Goal: Task Accomplishment & Management: Use online tool/utility

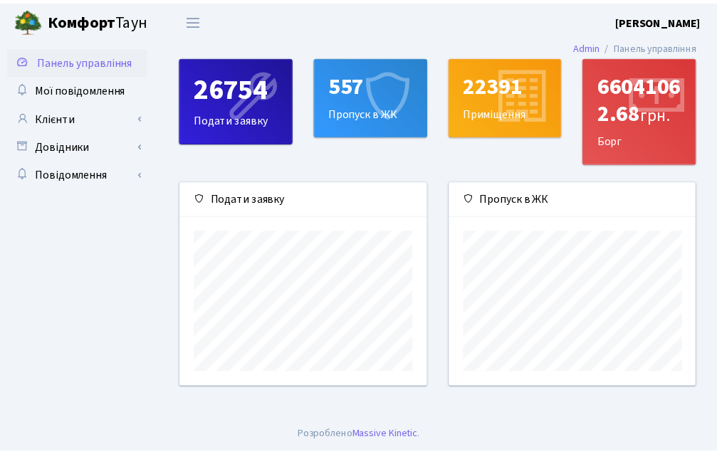
scroll to position [206, 250]
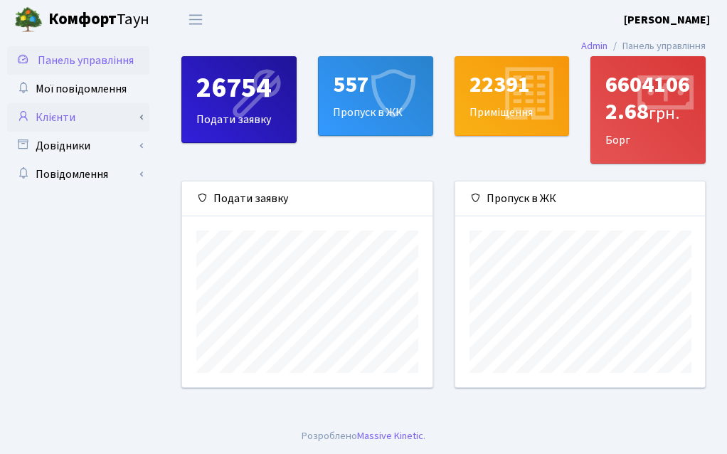
click at [85, 127] on link "Клієнти" at bounding box center [78, 117] width 142 height 28
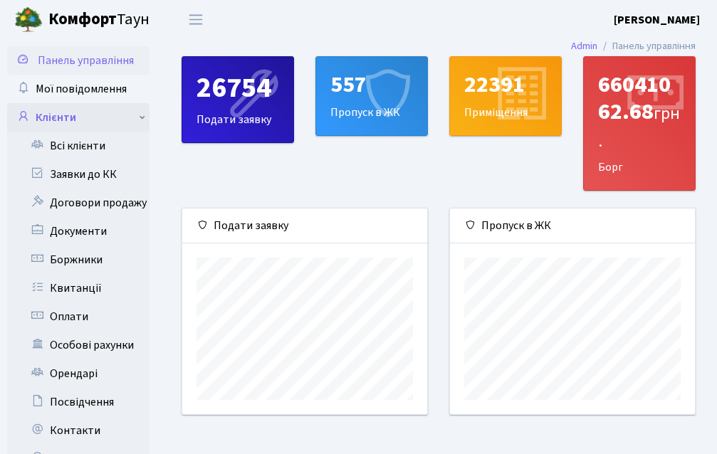
scroll to position [711414, 711375]
click at [78, 260] on link "Боржники" at bounding box center [78, 260] width 142 height 28
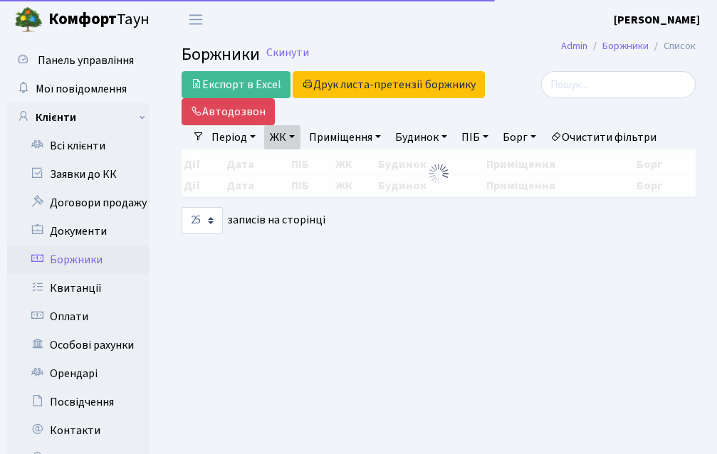
select select "25"
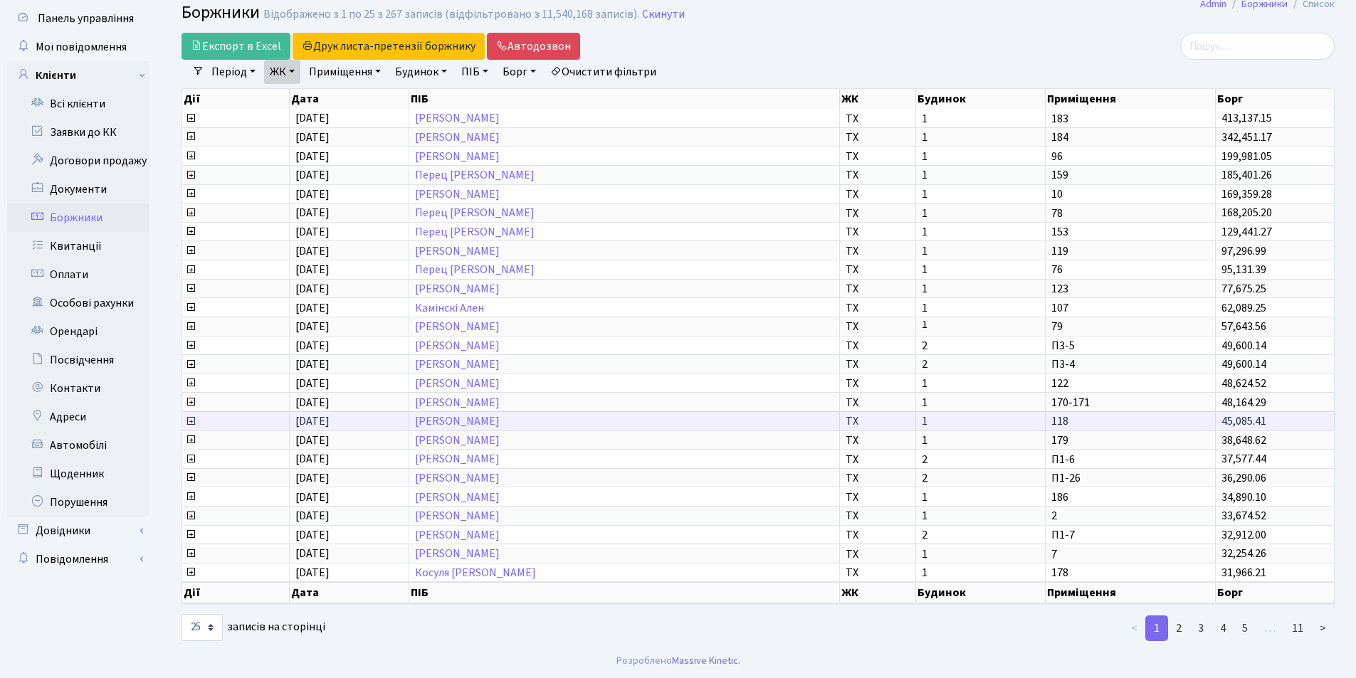
scroll to position [2, 0]
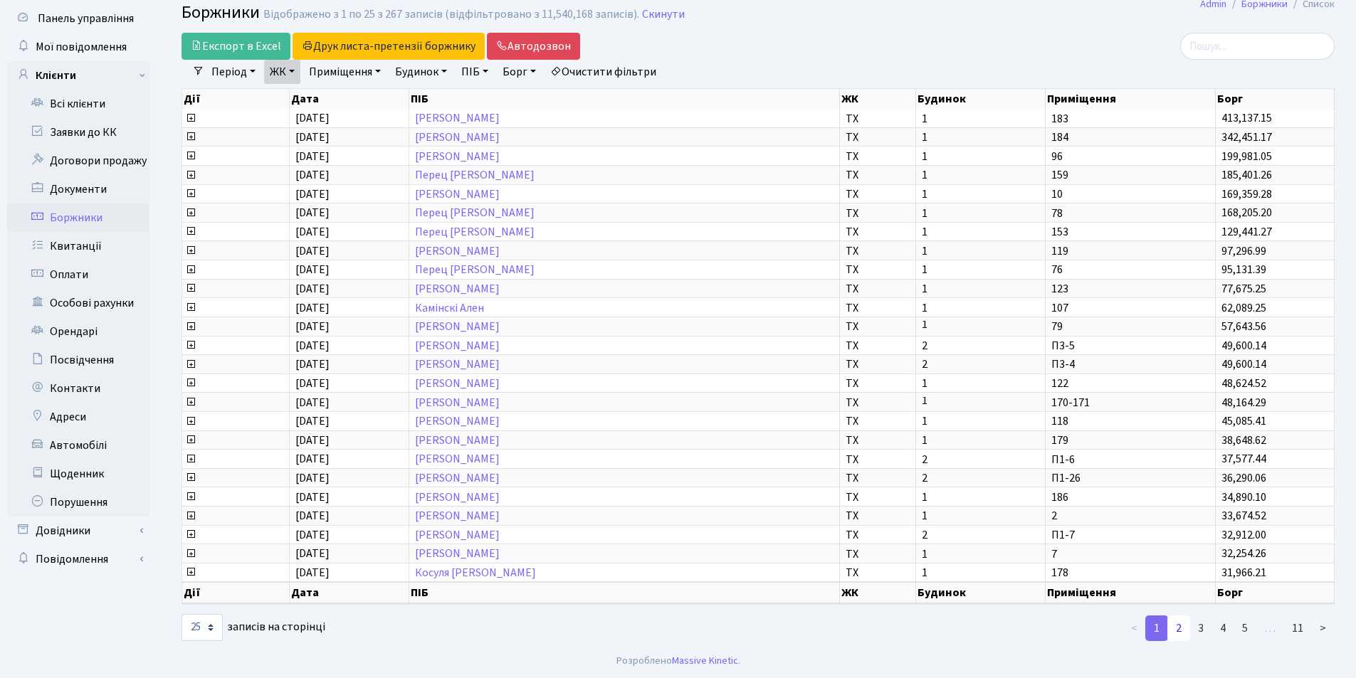
click at [716, 453] on link "2" at bounding box center [1178, 629] width 23 height 26
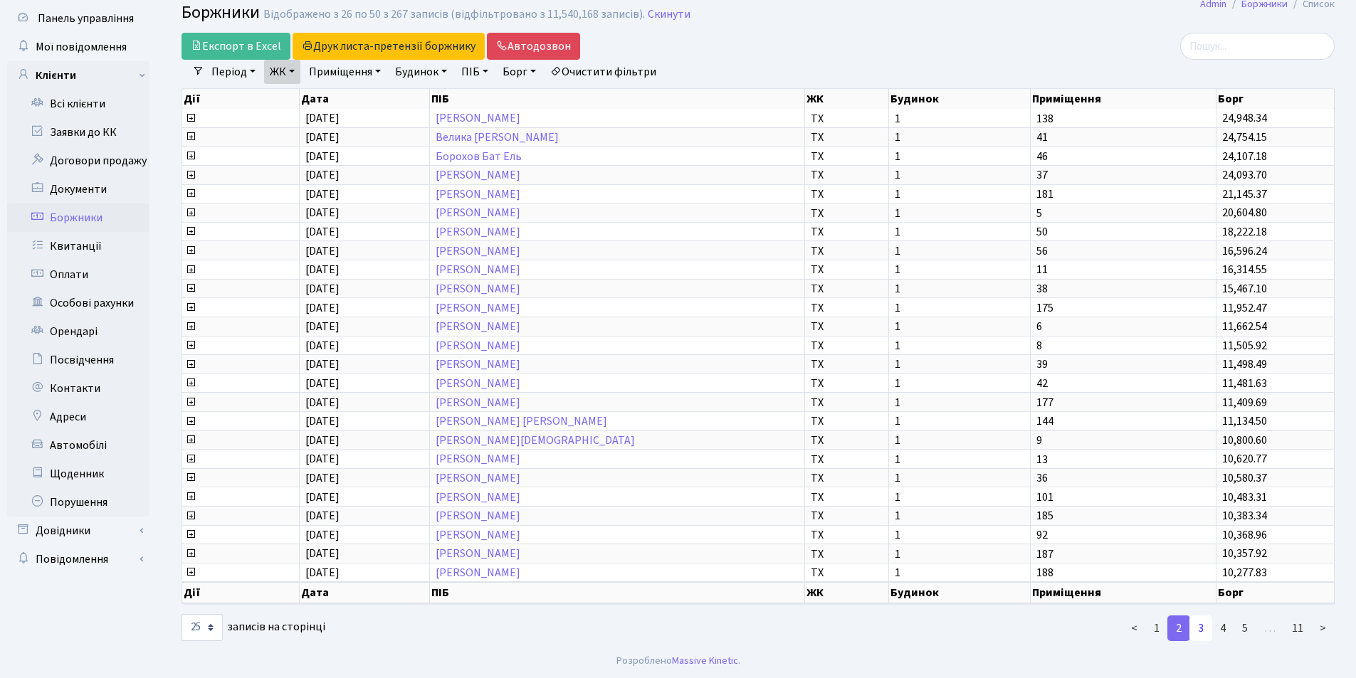
click at [716, 453] on link "3" at bounding box center [1200, 629] width 23 height 26
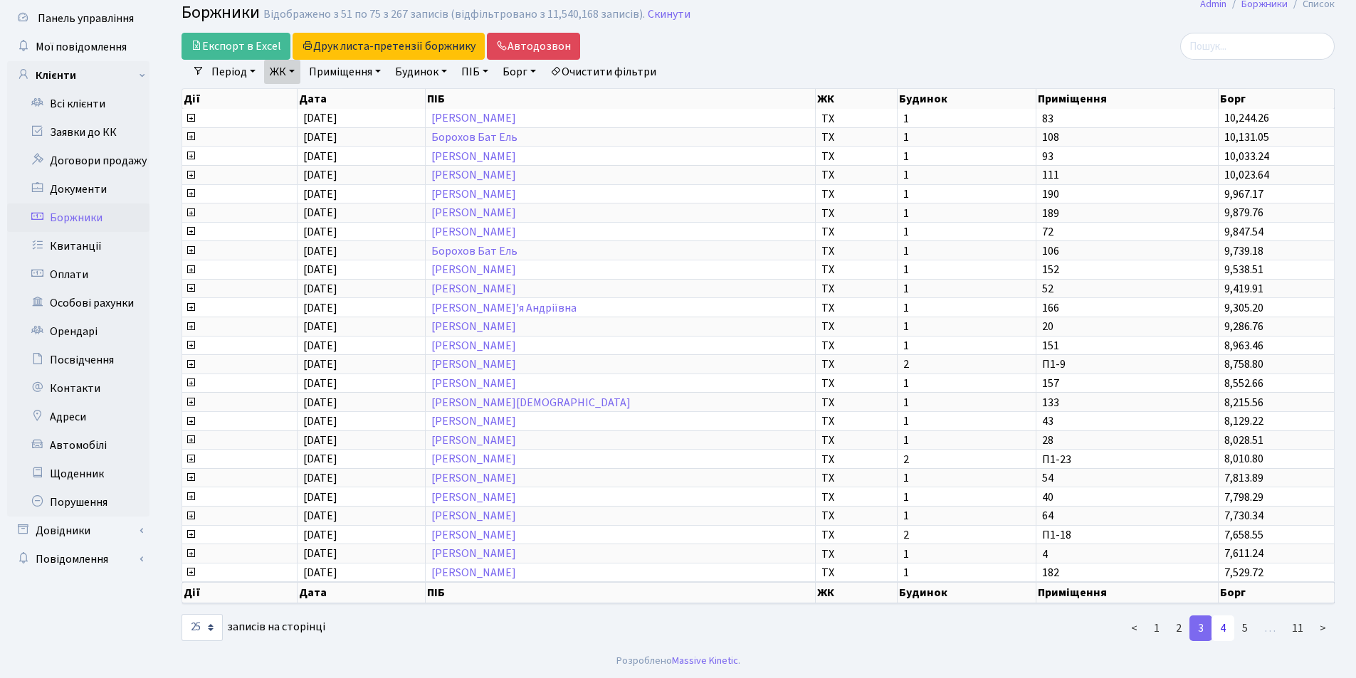
click at [716, 453] on link "4" at bounding box center [1222, 629] width 23 height 26
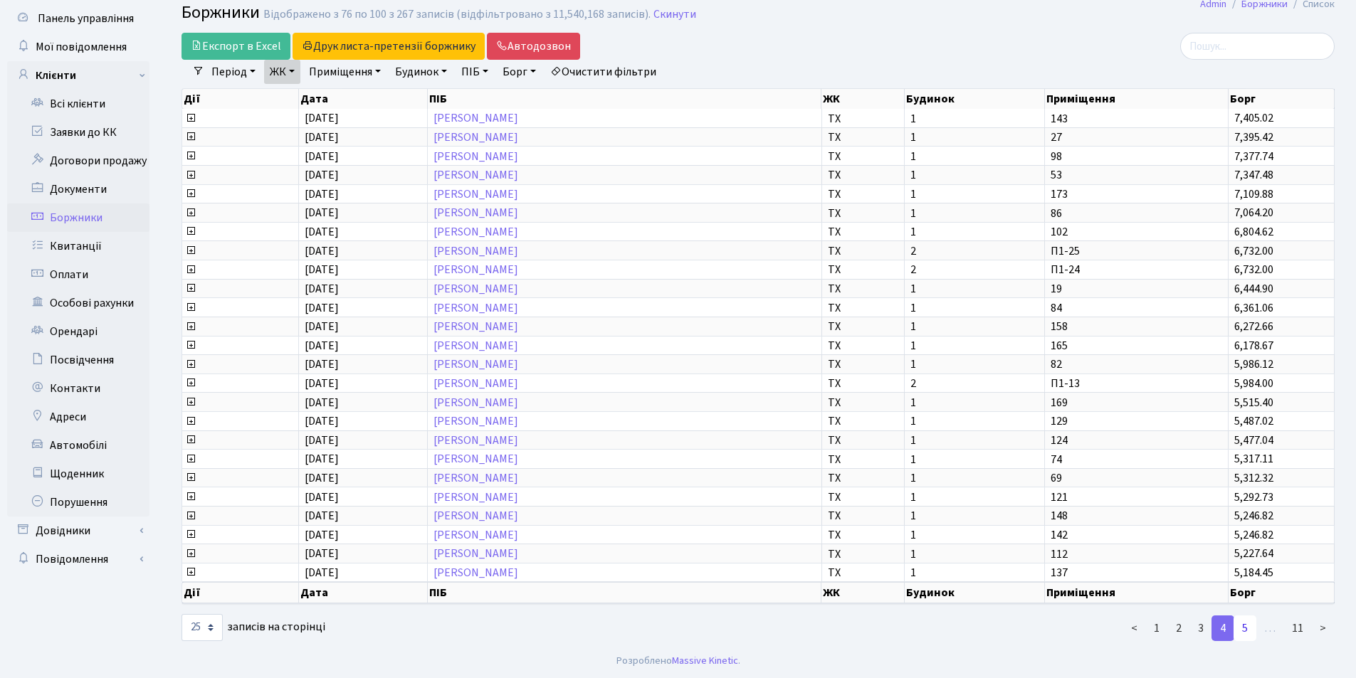
click at [716, 453] on link "5" at bounding box center [1244, 629] width 23 height 26
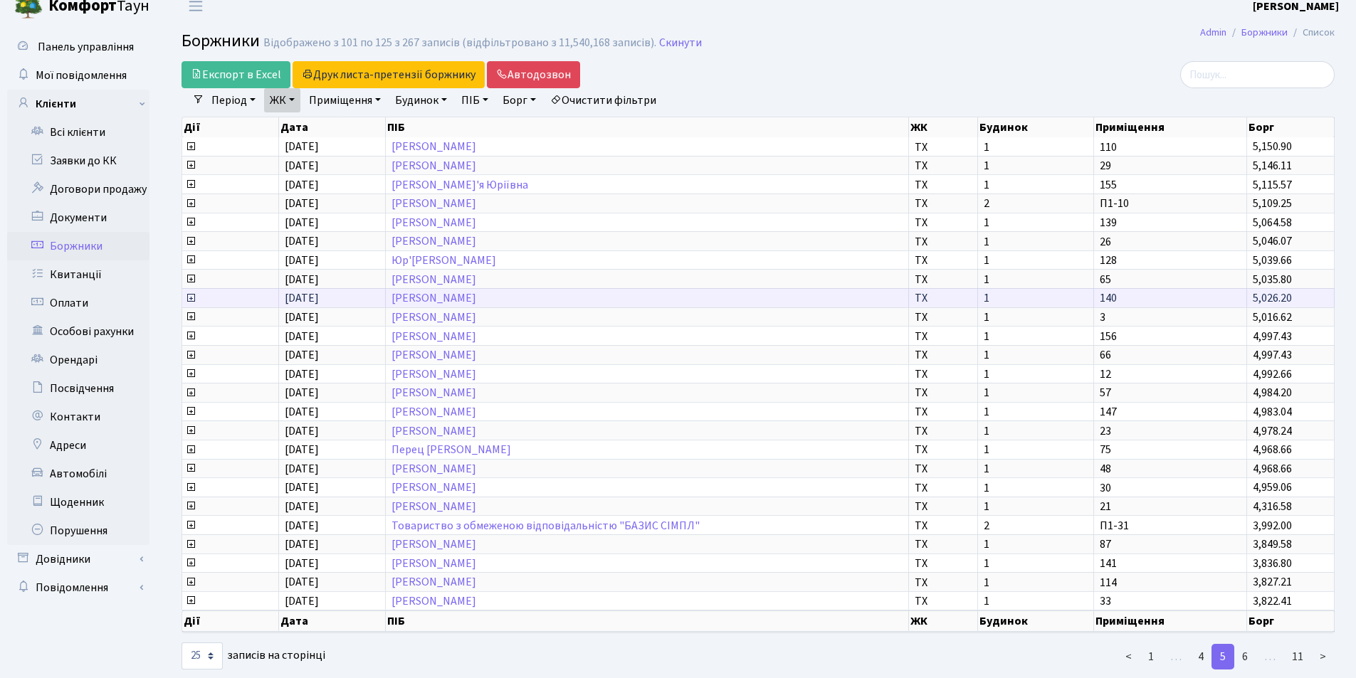
scroll to position [0, 0]
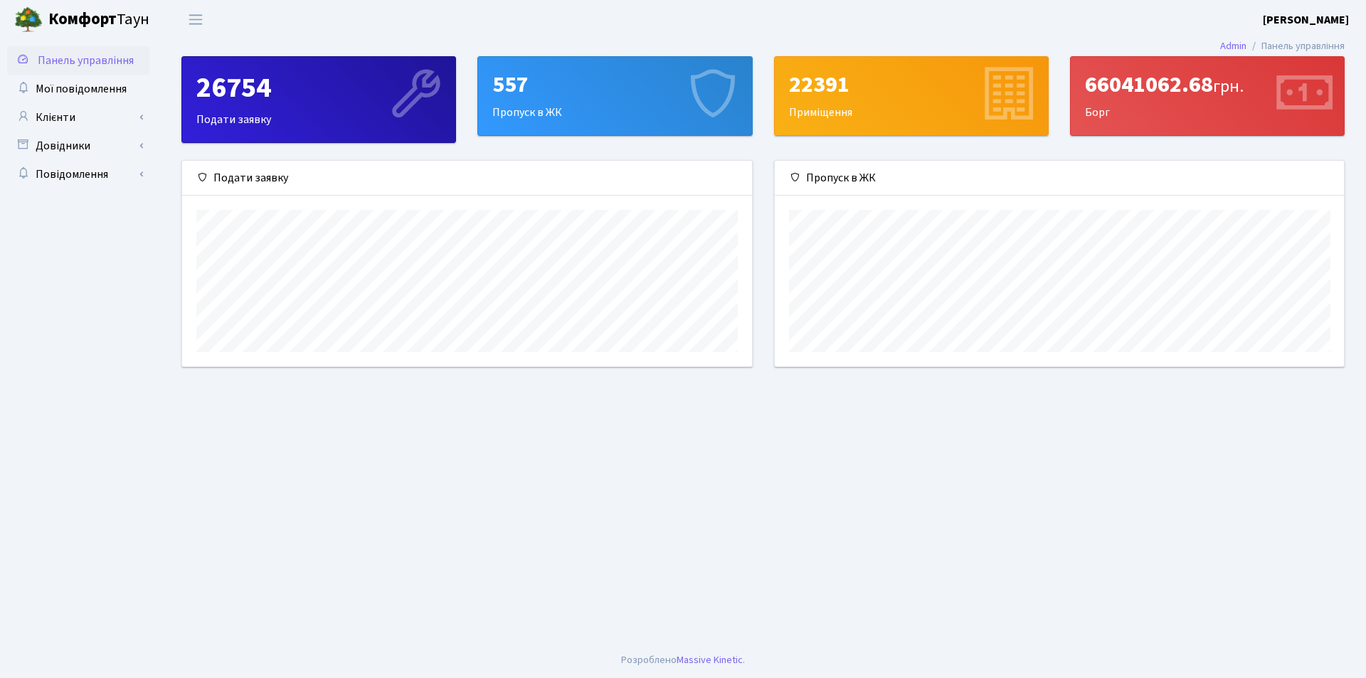
scroll to position [206, 569]
click at [73, 118] on link "Клієнти" at bounding box center [78, 117] width 142 height 28
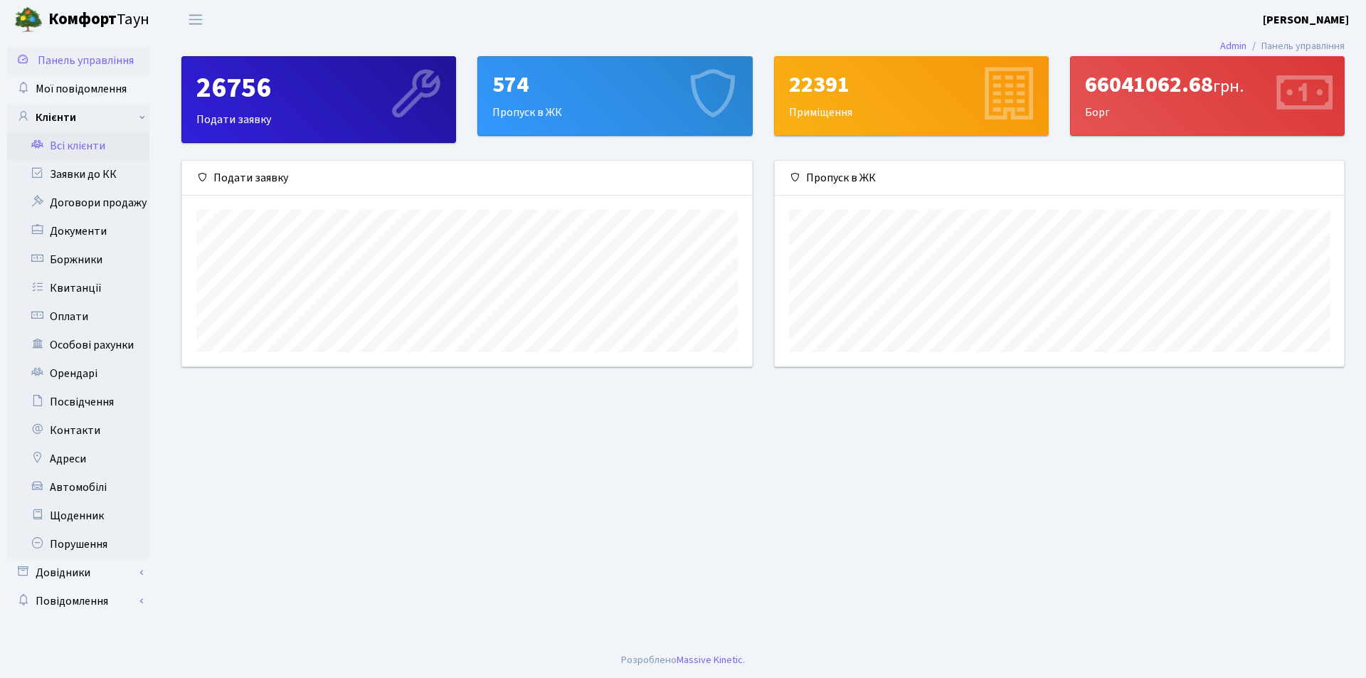
click at [75, 157] on link "Всі клієнти" at bounding box center [78, 146] width 142 height 28
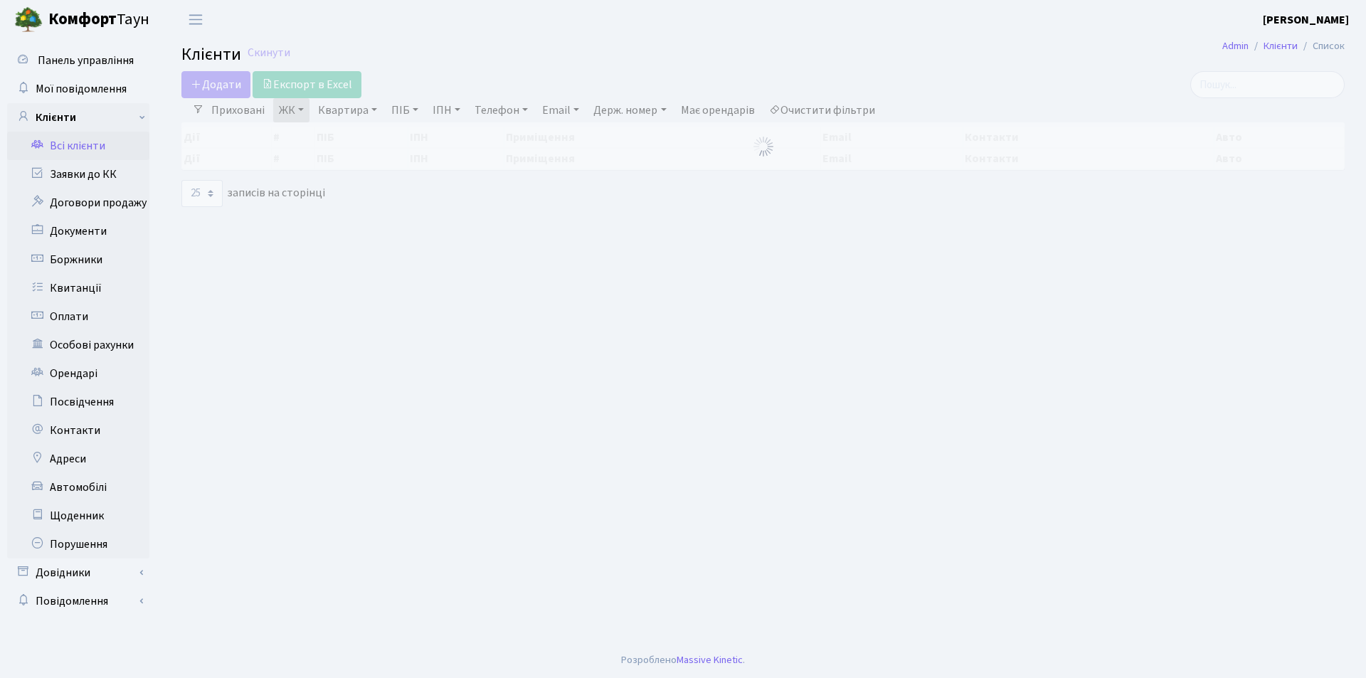
select select "25"
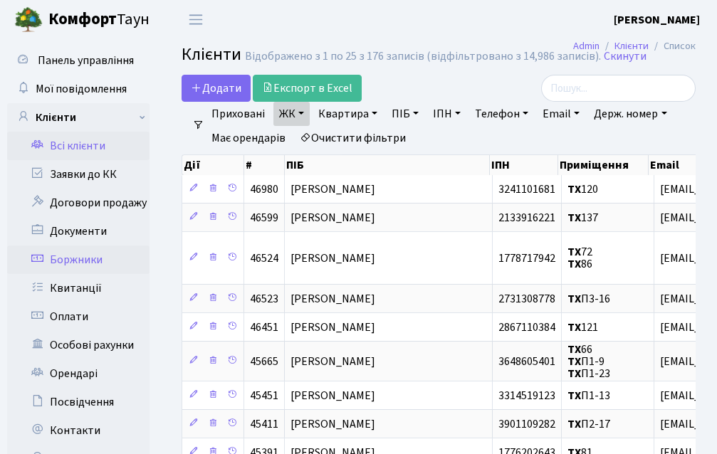
click at [93, 266] on link "Боржники" at bounding box center [78, 260] width 142 height 28
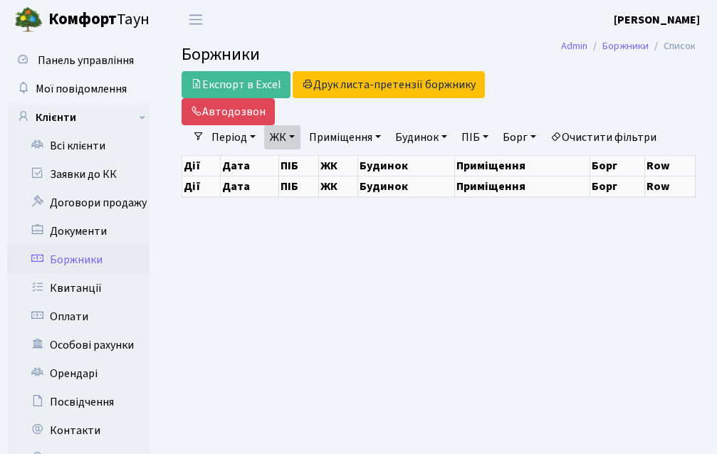
select select "25"
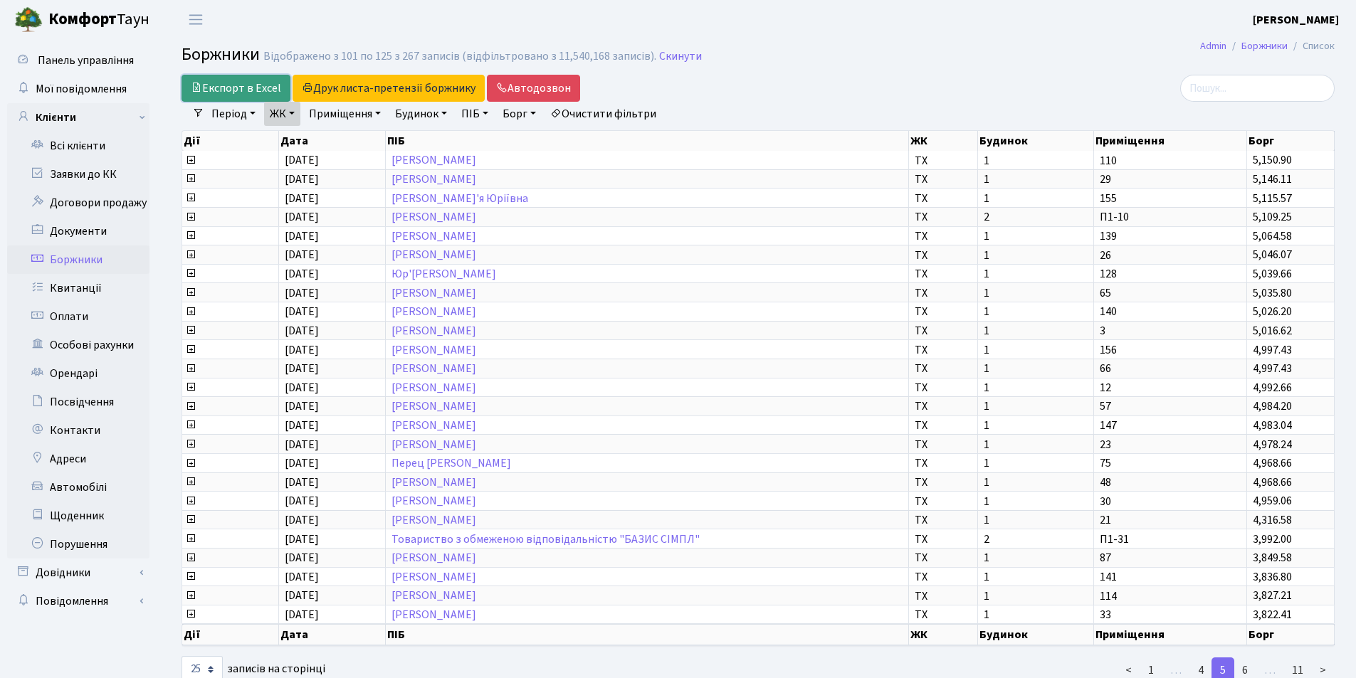
click at [265, 84] on link "Експорт в Excel" at bounding box center [235, 88] width 109 height 27
click at [77, 147] on link "Всі клієнти" at bounding box center [78, 146] width 142 height 28
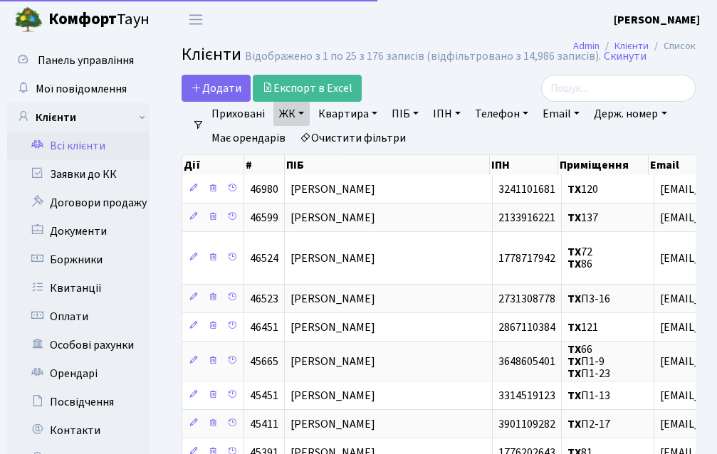
select select "25"
